Goal: Task Accomplishment & Management: Manage account settings

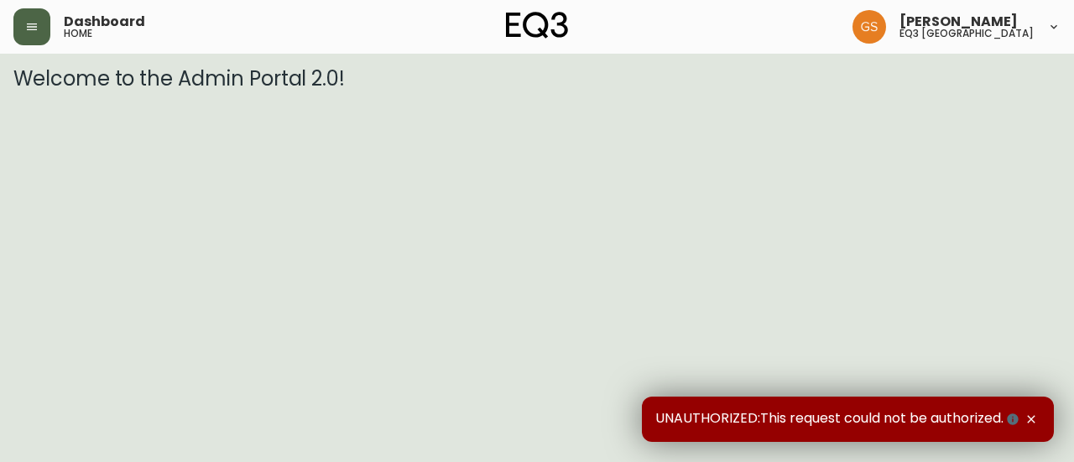
click at [36, 22] on icon "button" at bounding box center [31, 26] width 13 height 13
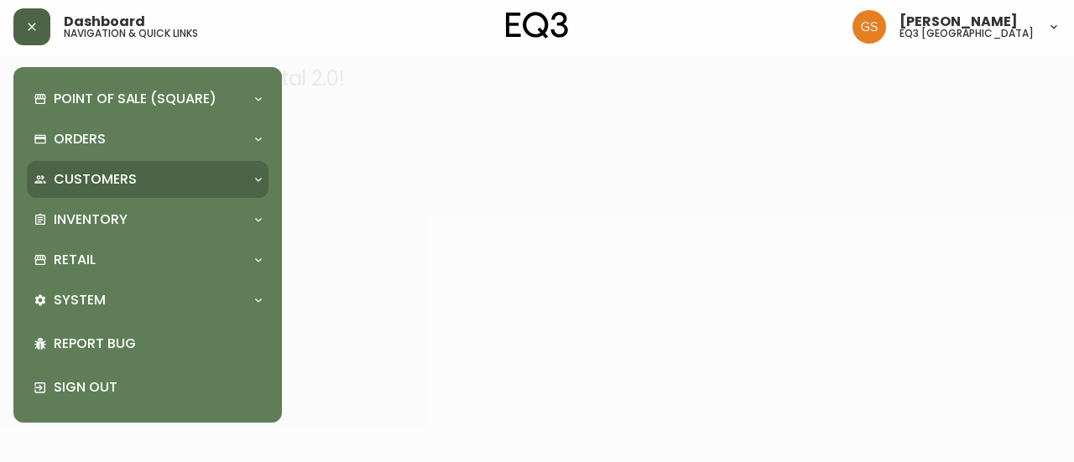
click at [211, 182] on div "Customers" at bounding box center [139, 179] width 211 height 18
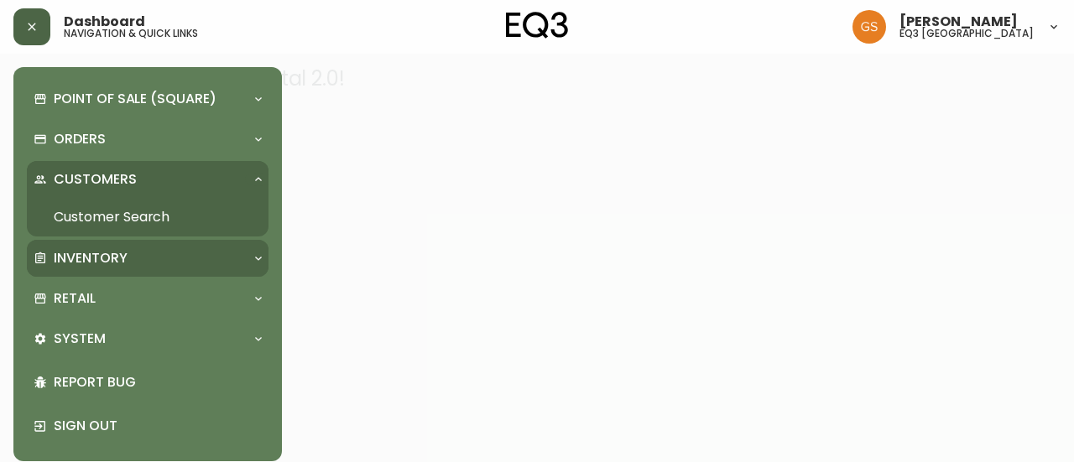
click at [164, 252] on div "Inventory" at bounding box center [139, 258] width 211 height 18
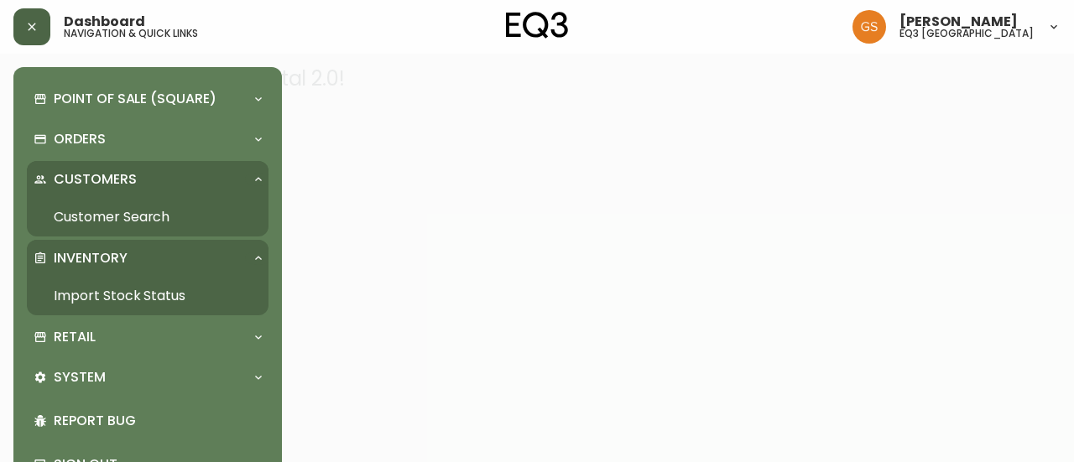
click at [151, 295] on link "Import Stock Status" at bounding box center [148, 296] width 242 height 39
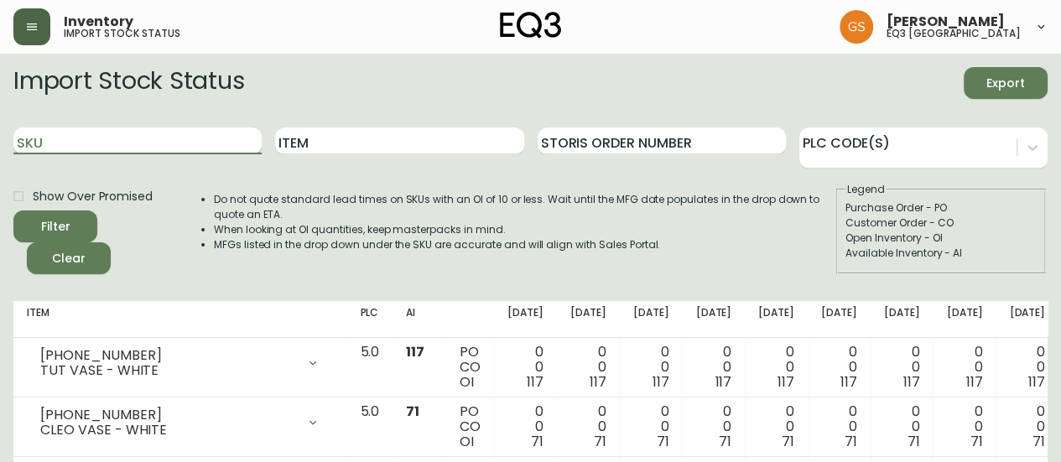
click at [170, 141] on input "SKU" at bounding box center [137, 140] width 248 height 27
paste input "3130-630-8"
type input "3130-630-8"
click at [13, 211] on button "Filter" at bounding box center [55, 227] width 84 height 32
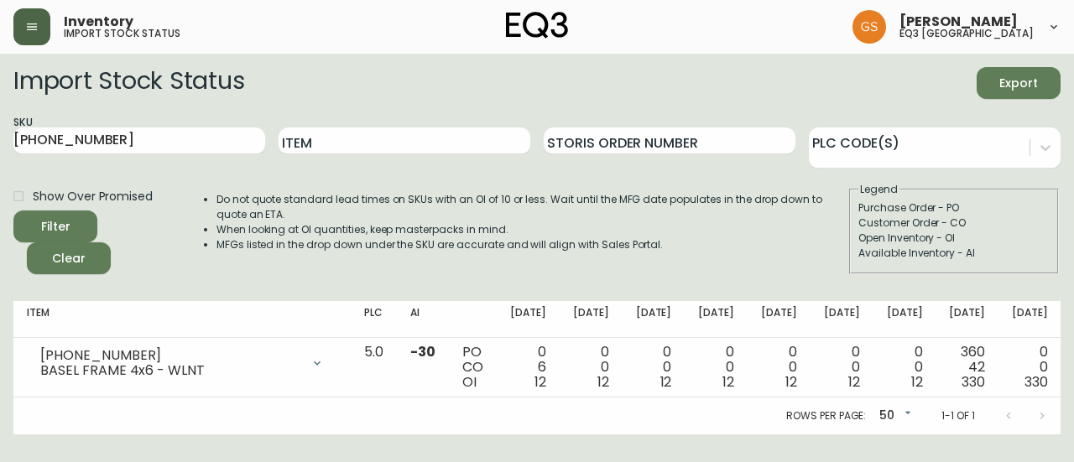
click at [38, 21] on icon "button" at bounding box center [31, 26] width 13 height 13
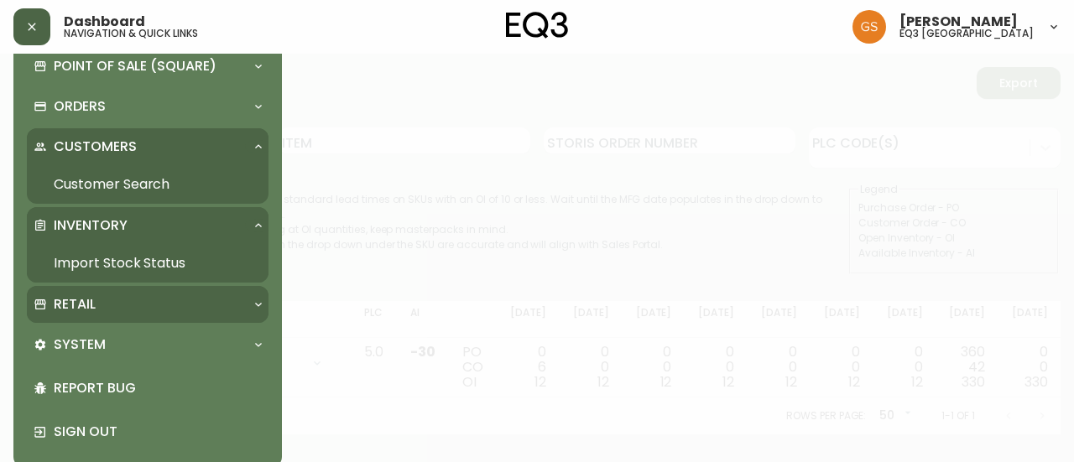
scroll to position [50, 0]
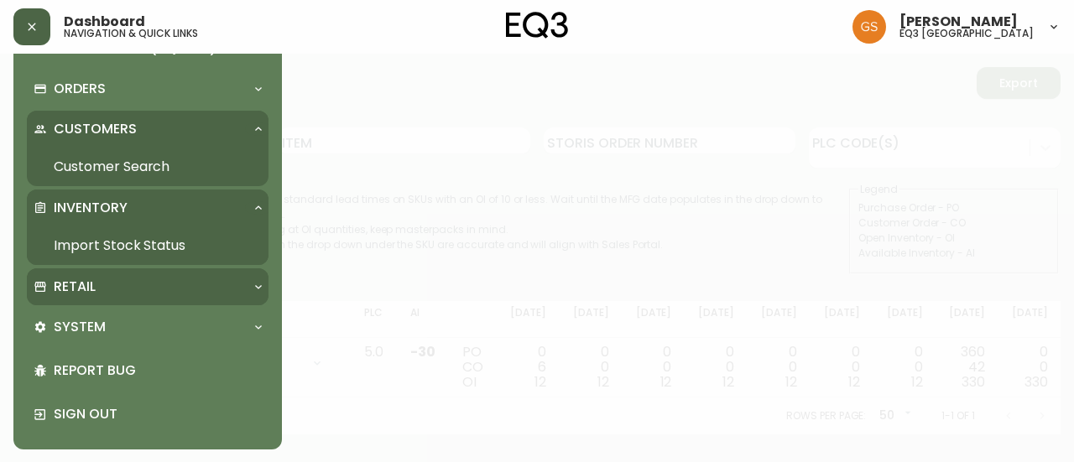
click at [161, 285] on div "Retail" at bounding box center [139, 287] width 211 height 18
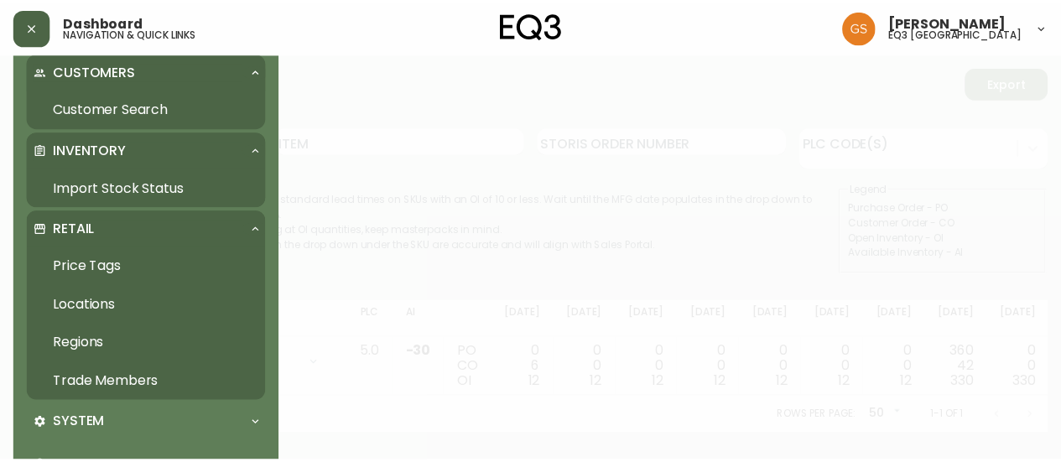
scroll to position [134, 0]
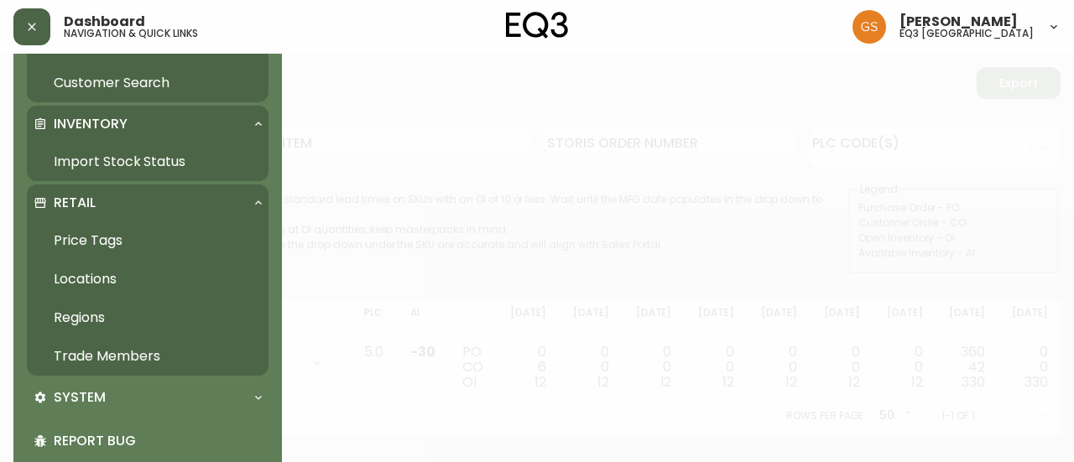
click at [152, 350] on link "Trade Members" at bounding box center [148, 356] width 242 height 39
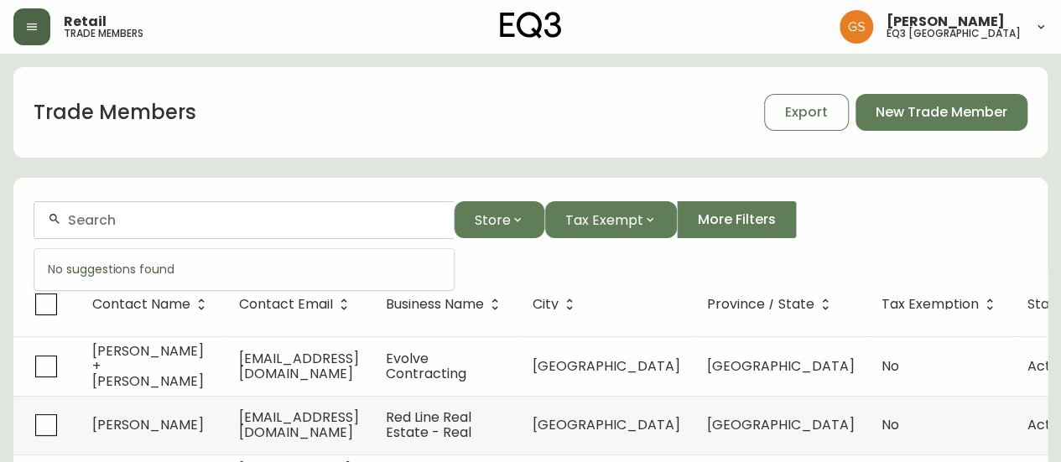
click at [242, 230] on div at bounding box center [243, 220] width 419 height 38
type input "c"
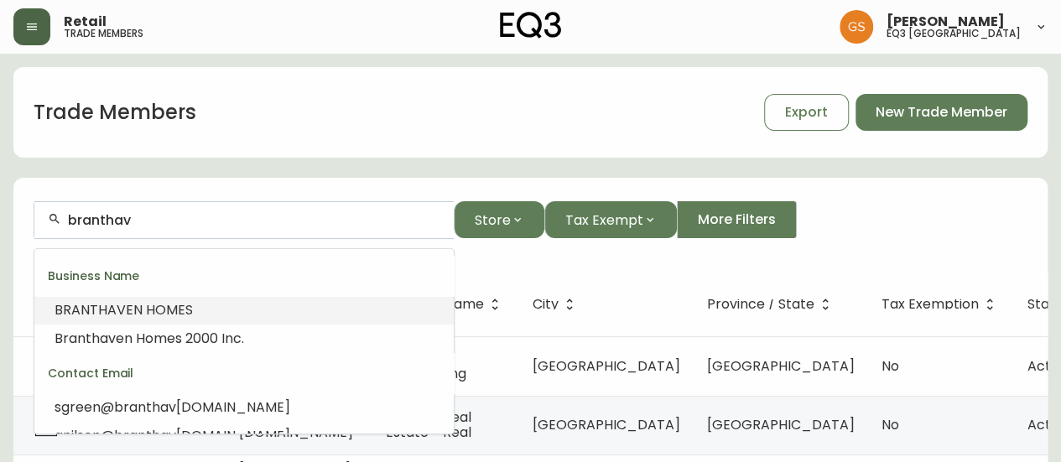
click at [200, 308] on li "BRANTHAV EN HOMES" at bounding box center [243, 310] width 419 height 29
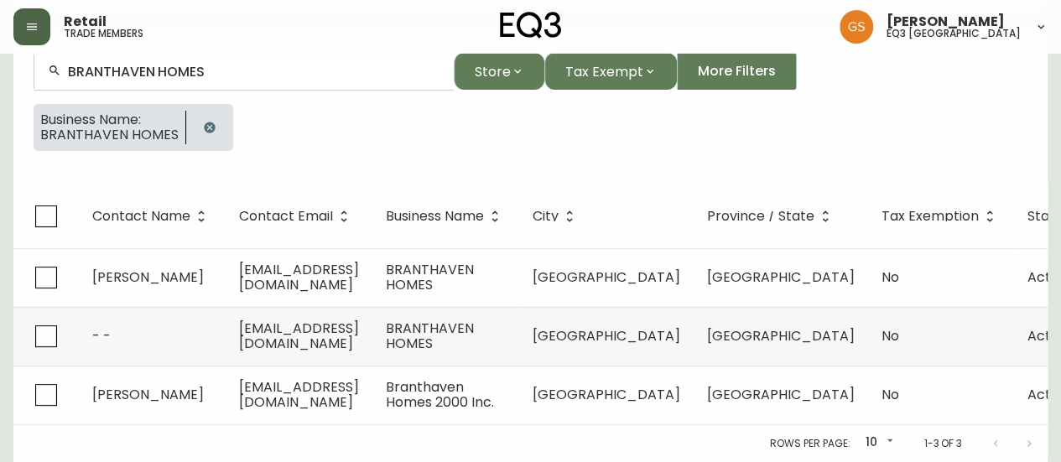
scroll to position [159, 0]
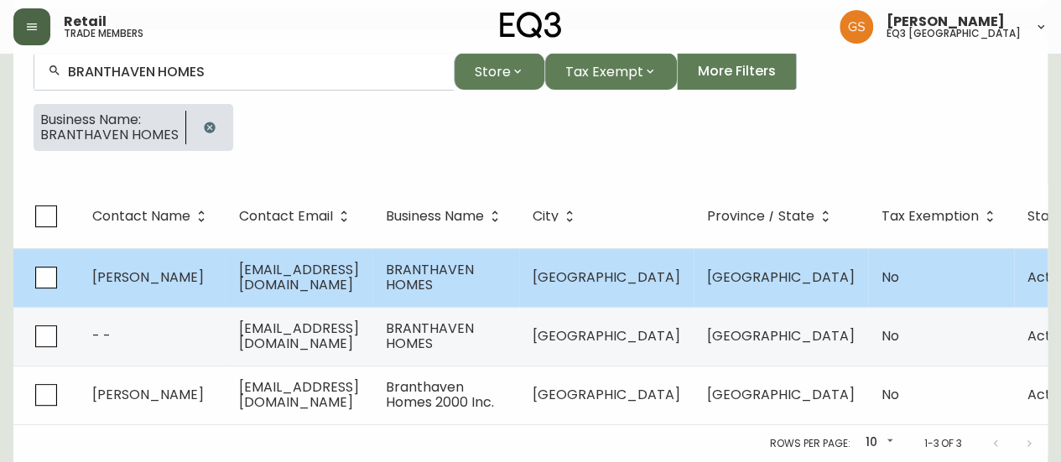
type input "BRANTHAVEN HOMES"
click at [495, 273] on td "BRANTHAVEN HOMES" at bounding box center [445, 277] width 147 height 59
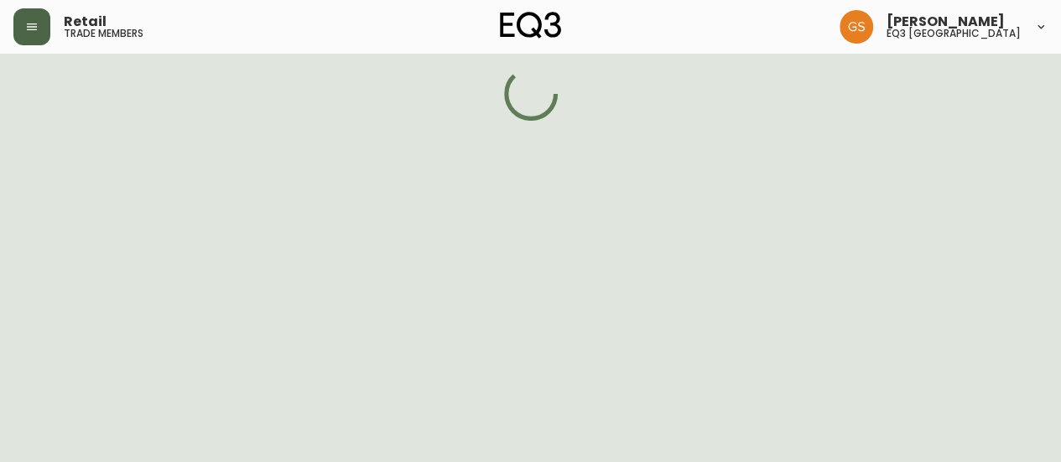
select select "ON"
select select "CA"
select select "US_EN"
select select "Other"
select select "Home Builder"
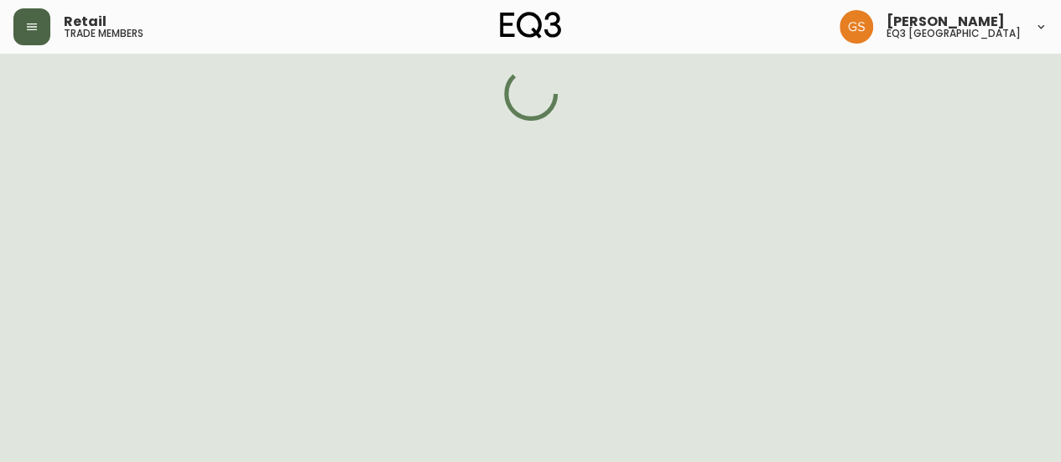
select select "cm48zha2033ze0170ss7kujjb"
select select "false"
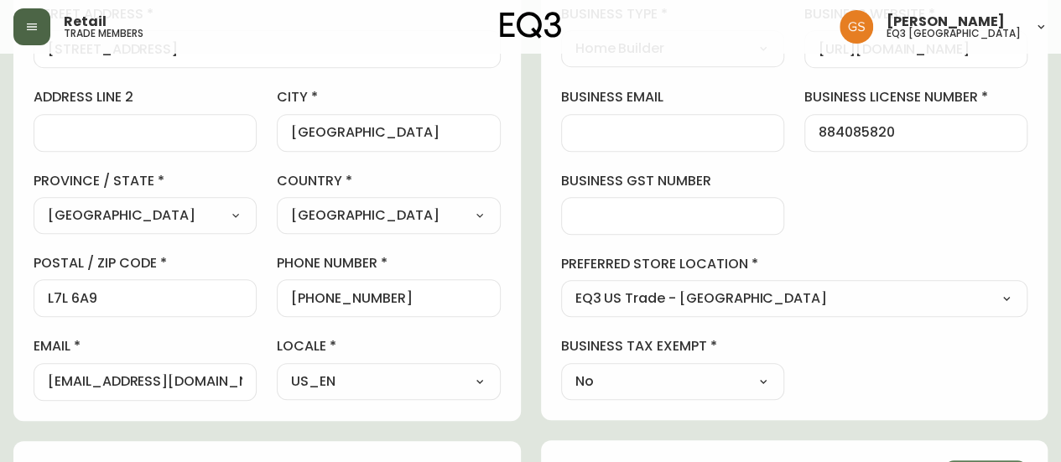
scroll to position [336, 0]
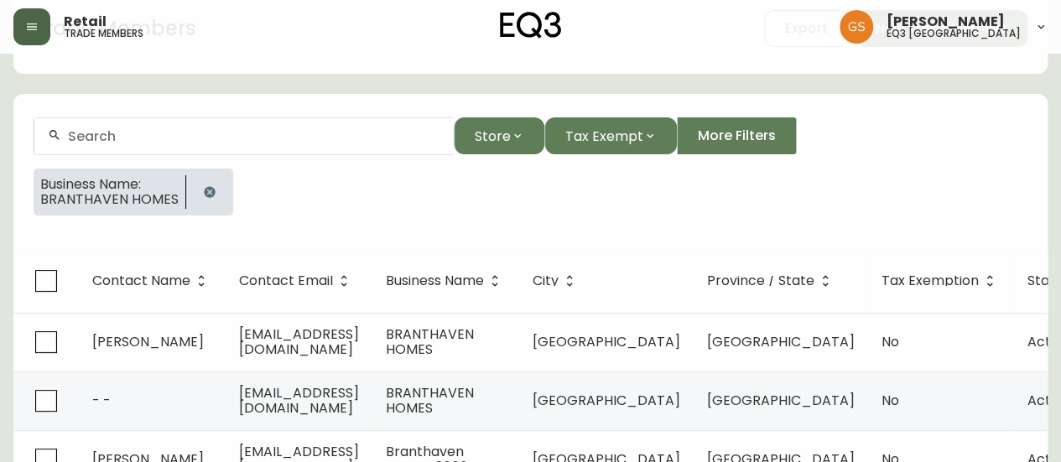
scroll to position [159, 0]
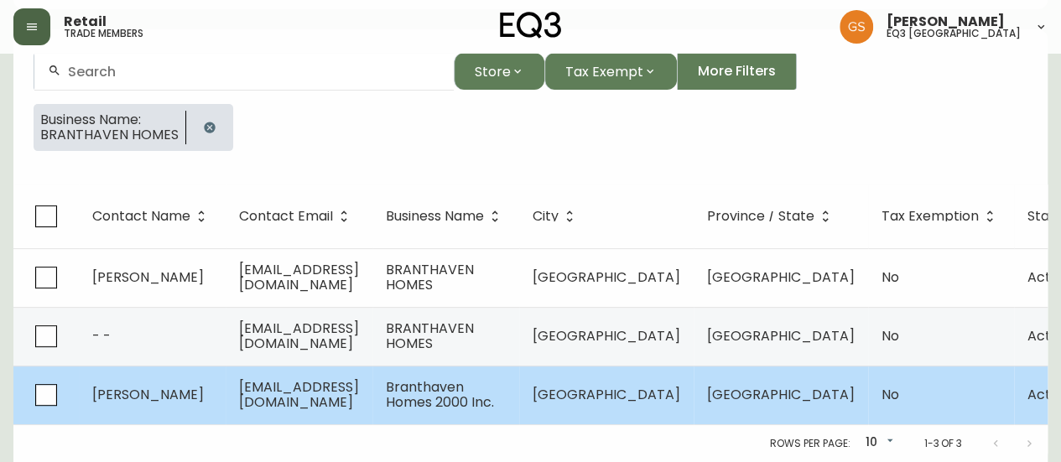
click at [346, 380] on span "anilsen@branthaven.com" at bounding box center [299, 394] width 120 height 34
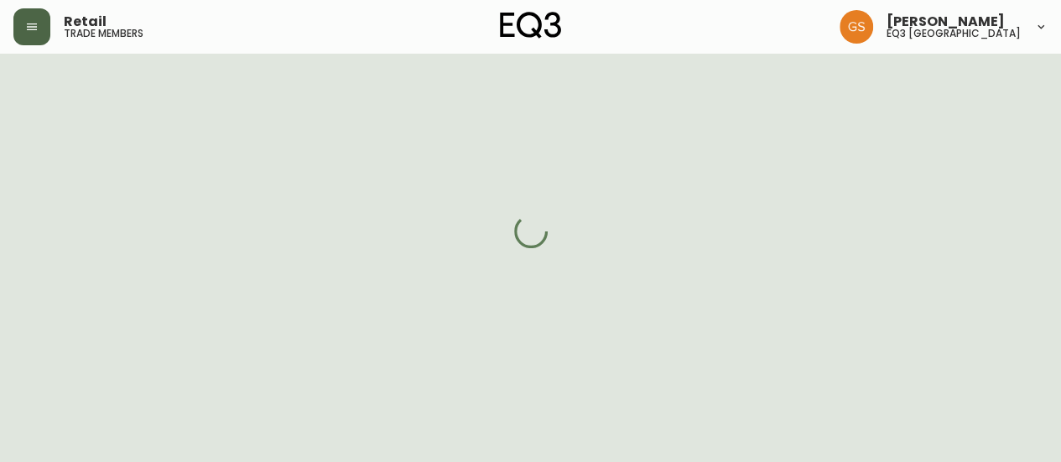
select select "ON"
select select "CA"
select select "CA_EN"
select select "Other"
select select "Home Builder"
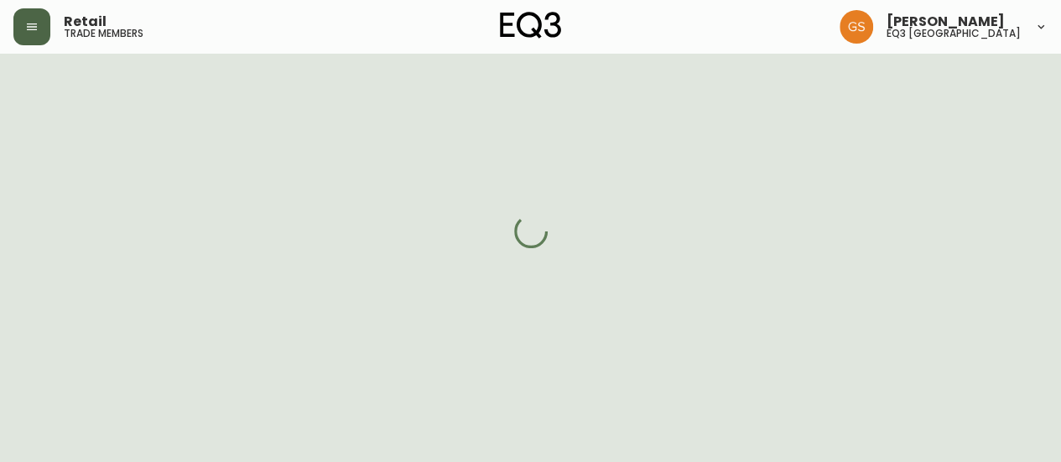
select select "cjw10z96q005b6gs00r6w7pwt"
select select "false"
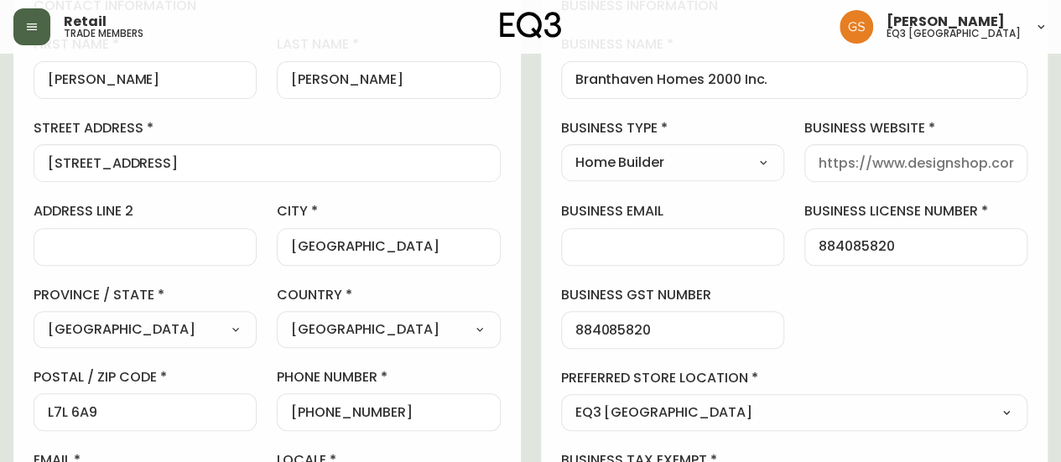
scroll to position [243, 0]
